Goal: Find specific page/section: Find specific page/section

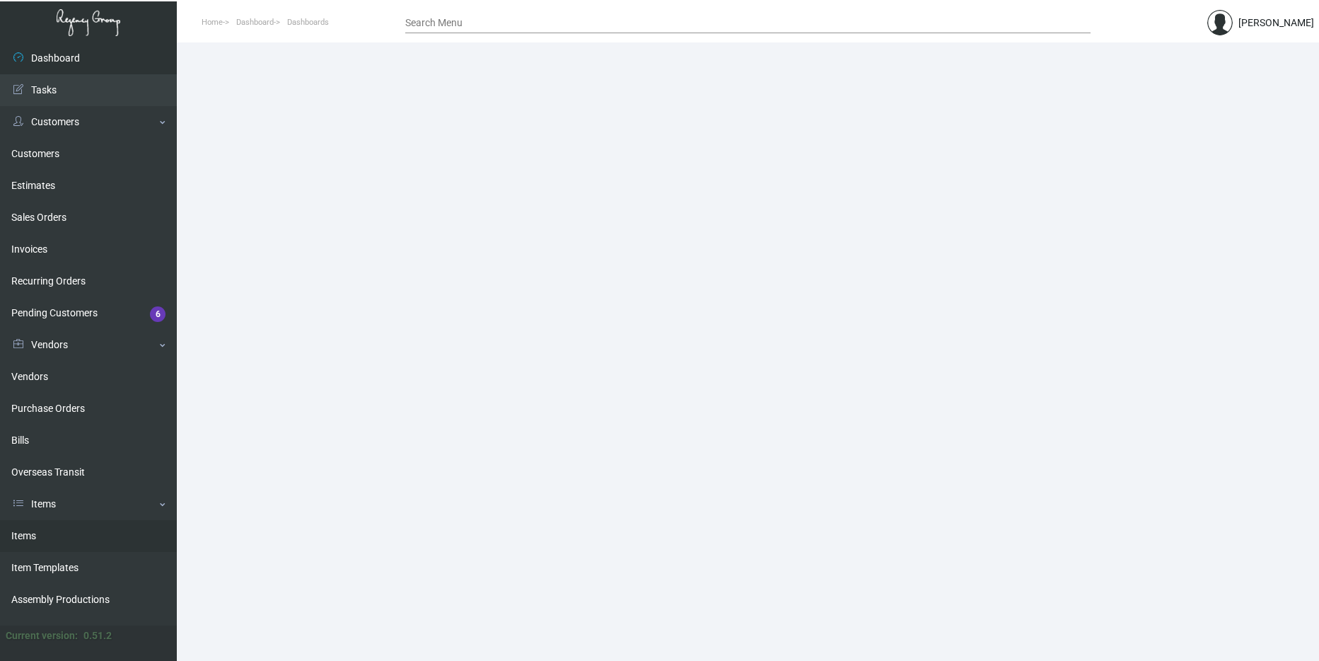
click at [52, 533] on link "Items" at bounding box center [88, 536] width 177 height 32
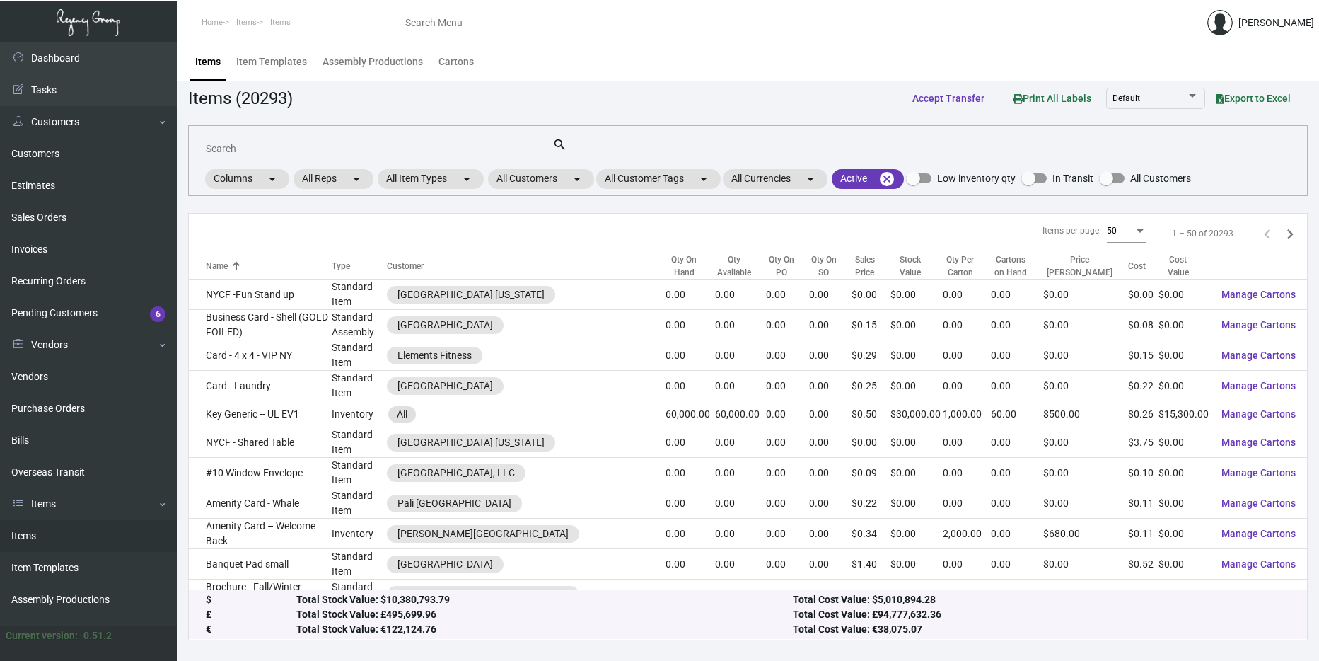
click at [62, 542] on link "Items" at bounding box center [88, 536] width 177 height 32
click at [534, 176] on mat-chip "All Customers arrow_drop_down" at bounding box center [541, 179] width 106 height 20
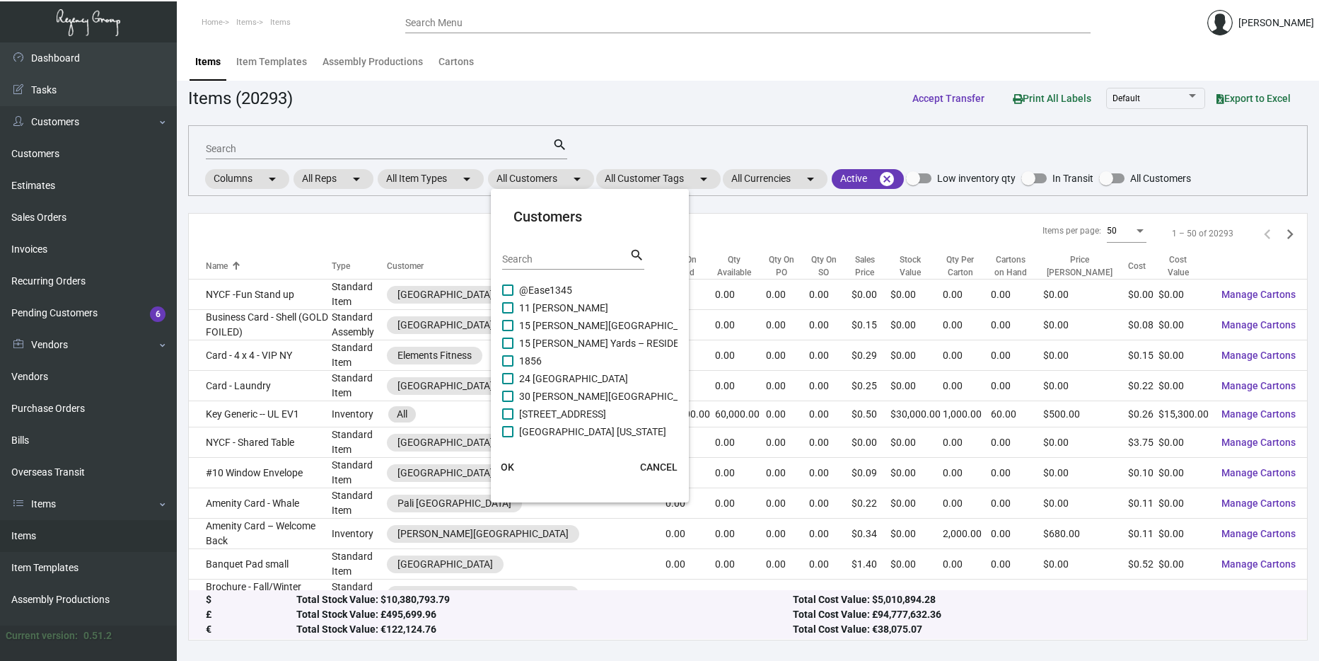
click at [531, 267] on div "Search" at bounding box center [565, 259] width 127 height 22
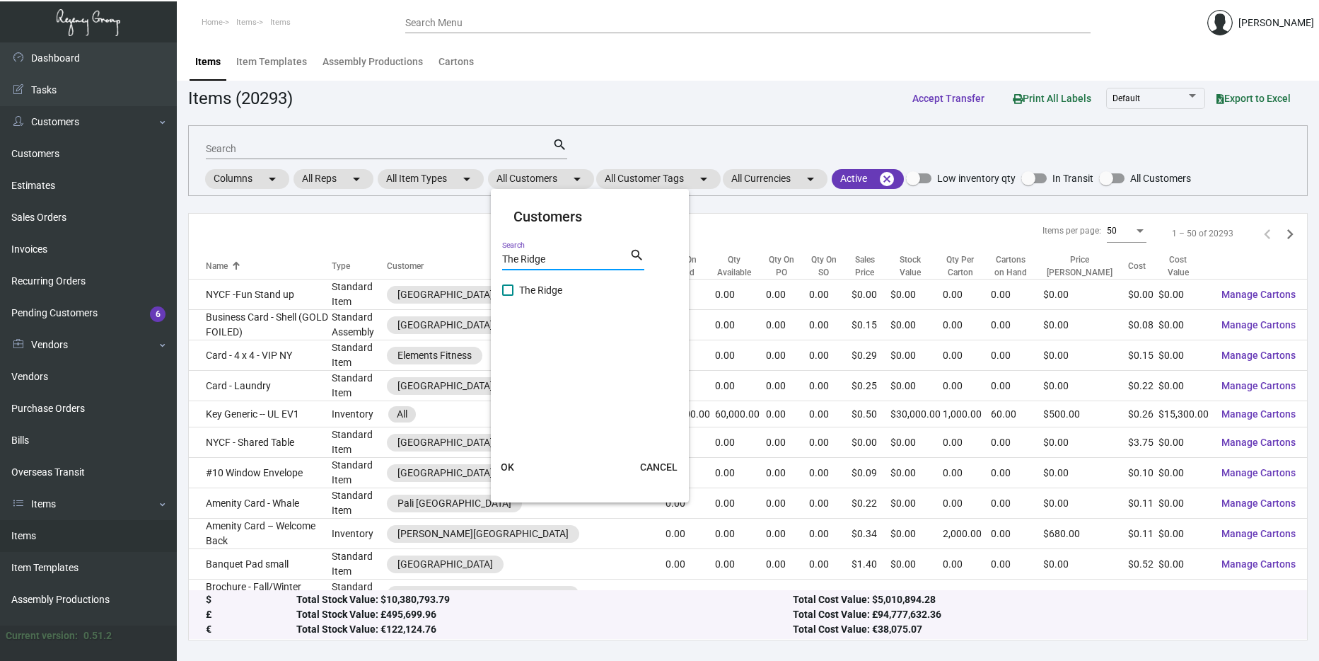
type input "The Ridge"
click at [542, 292] on span "The Ridge" at bounding box center [540, 290] width 43 height 17
click at [508, 296] on input "The Ridge" at bounding box center [507, 296] width 1 height 1
checkbox input "true"
click at [502, 471] on span "OK" at bounding box center [507, 466] width 13 height 11
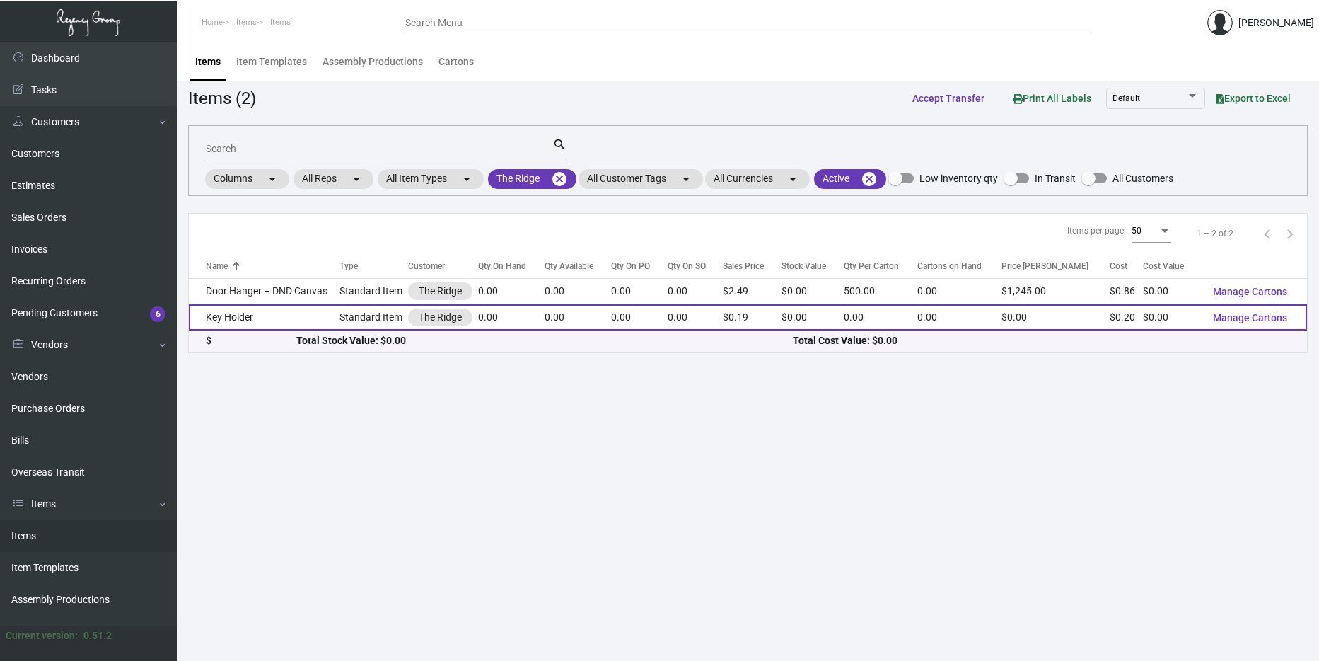
click at [329, 318] on td "Key Holder" at bounding box center [264, 317] width 151 height 26
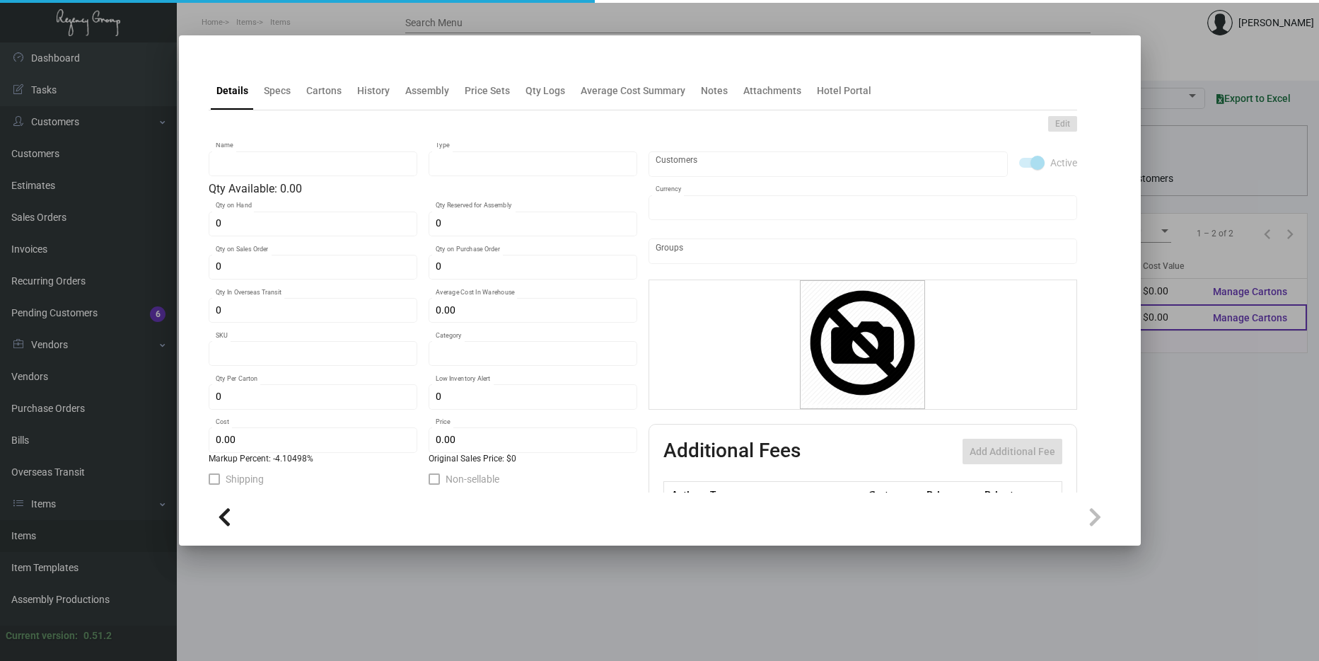
type input "Key Holder"
type input "Standard Item"
type input "$ 0.00"
type input "RDG-Key Holder-78"
type input "Standard"
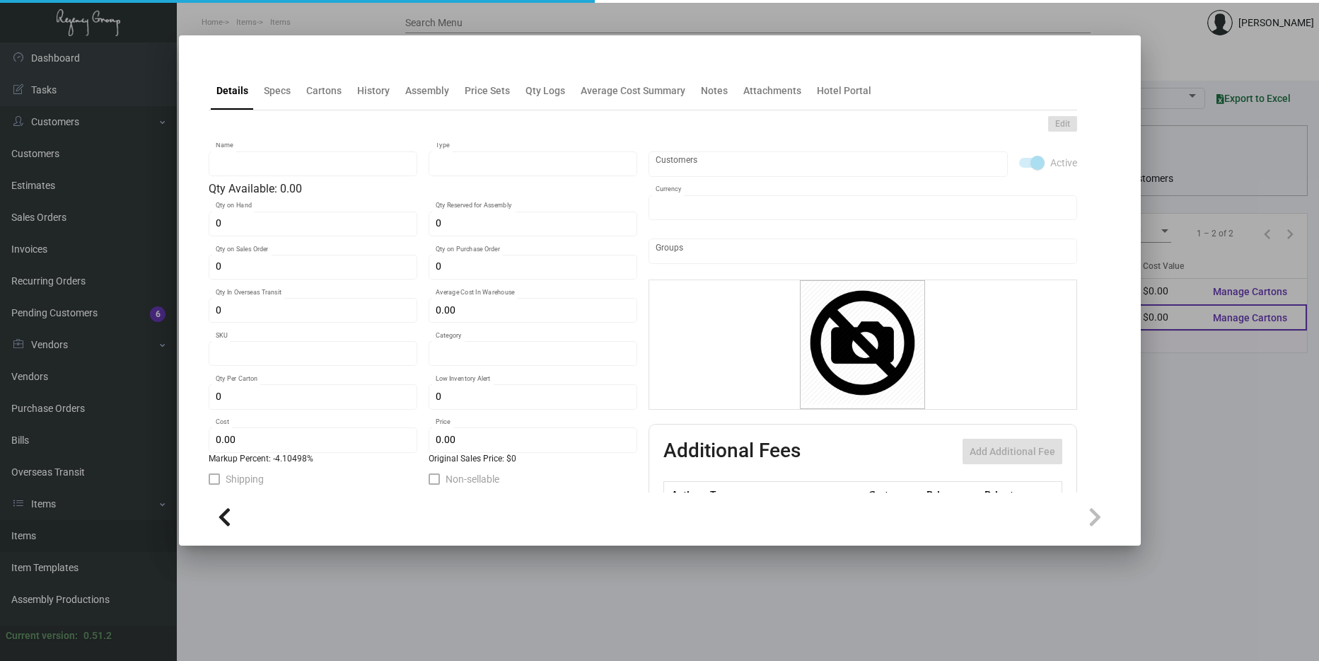
type input "$ 0.19813"
type input "$ 0.19"
checkbox input "true"
type input "United States Dollar $"
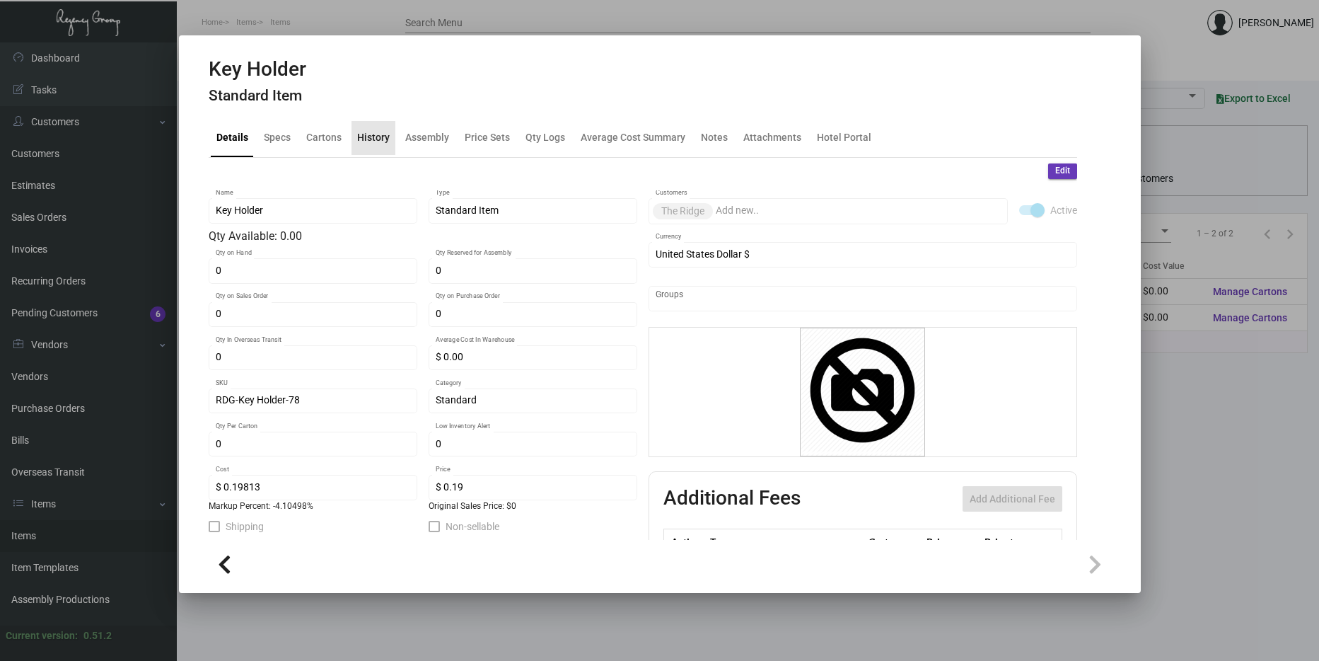
click at [375, 142] on div "History" at bounding box center [373, 137] width 33 height 15
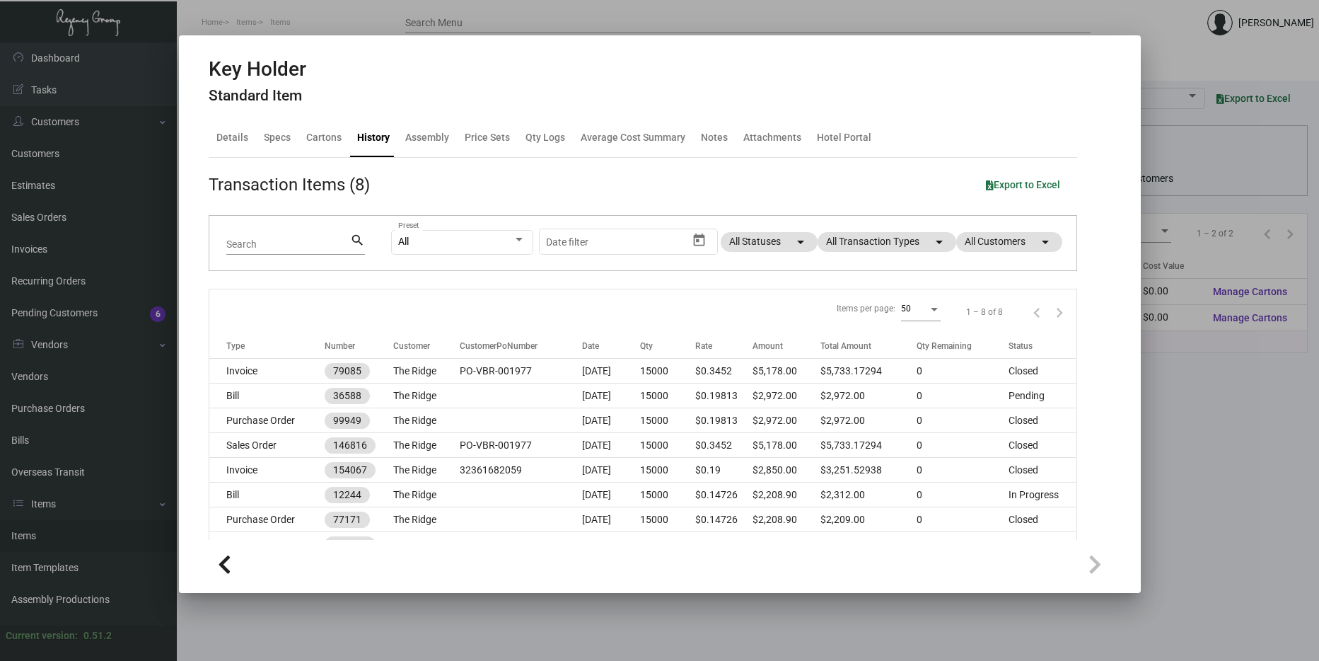
click at [1282, 484] on div at bounding box center [659, 330] width 1319 height 661
